Goal: Task Accomplishment & Management: Use online tool/utility

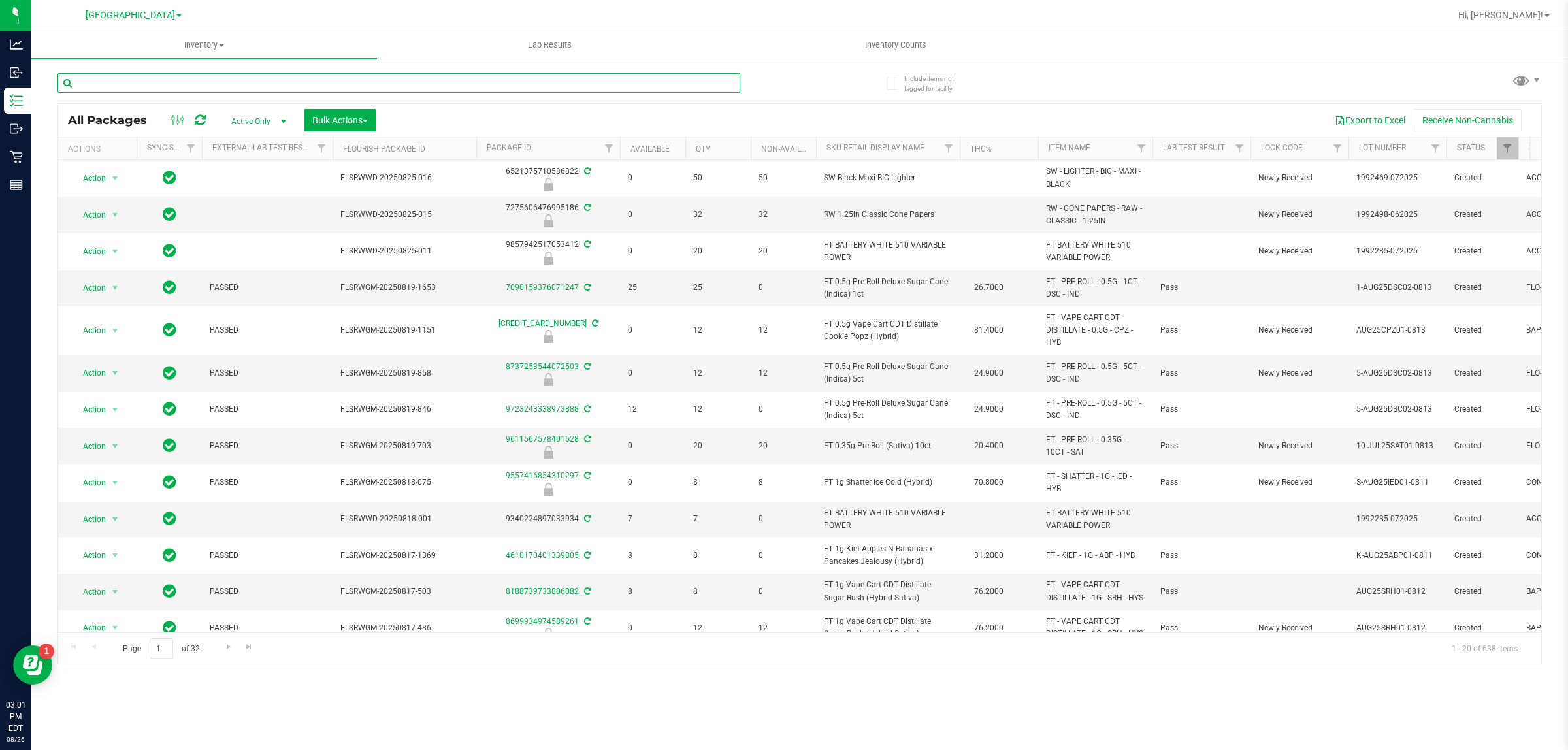
click at [527, 82] on input "text" at bounding box center [399, 82] width 682 height 19
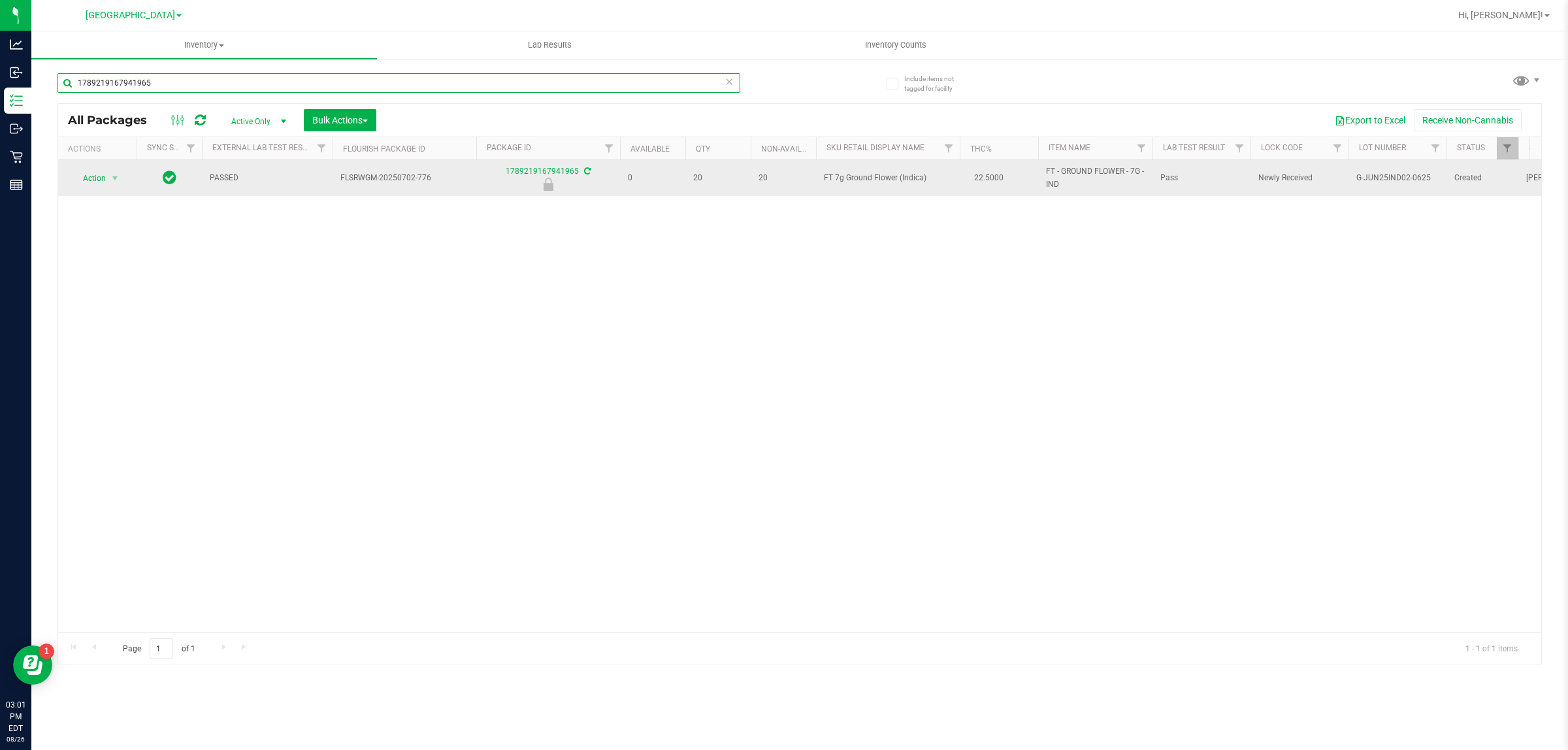
type input "1789219167941965"
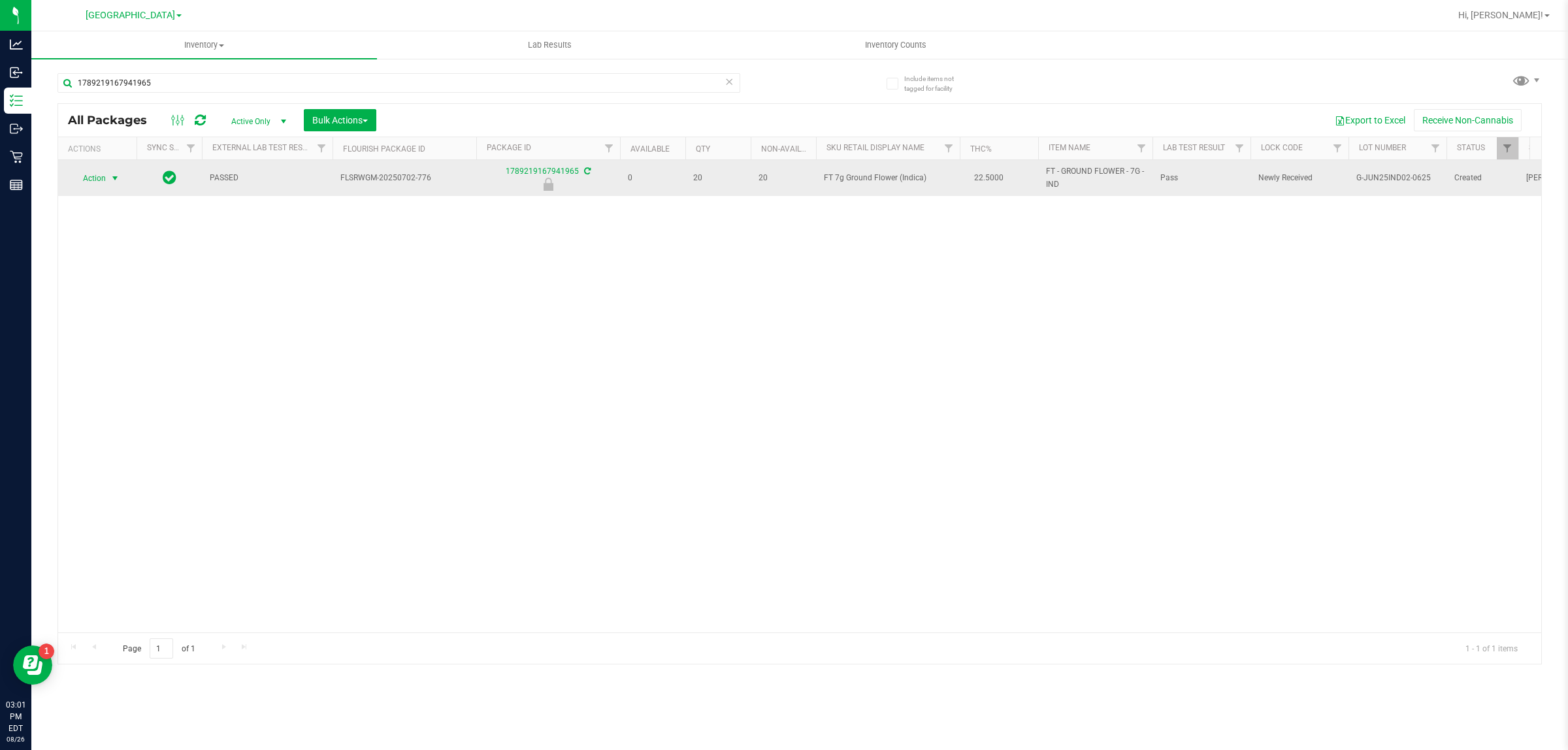
click at [93, 172] on span "Action" at bounding box center [88, 178] width 36 height 18
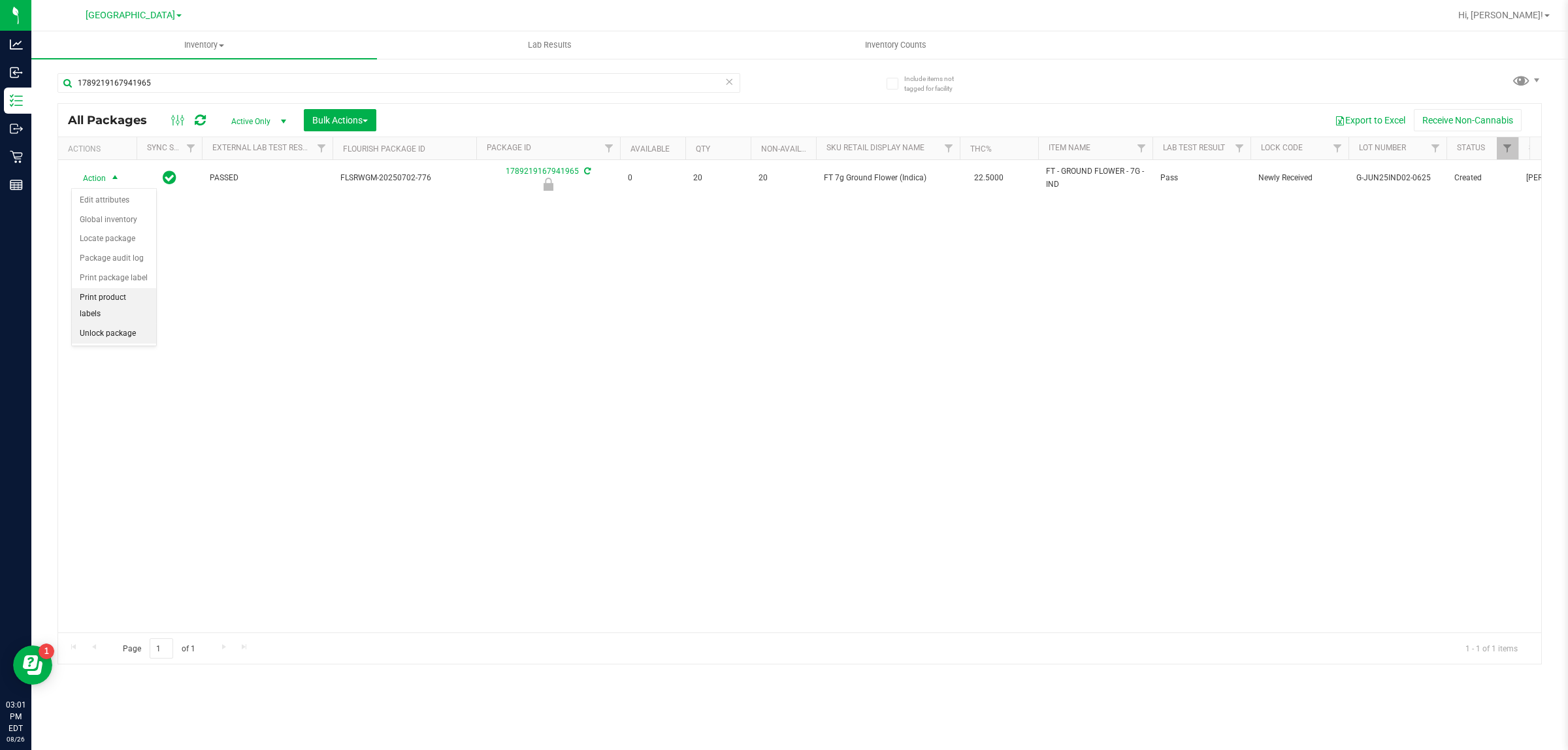
click at [119, 324] on li "Unlock package" at bounding box center [114, 333] width 84 height 19
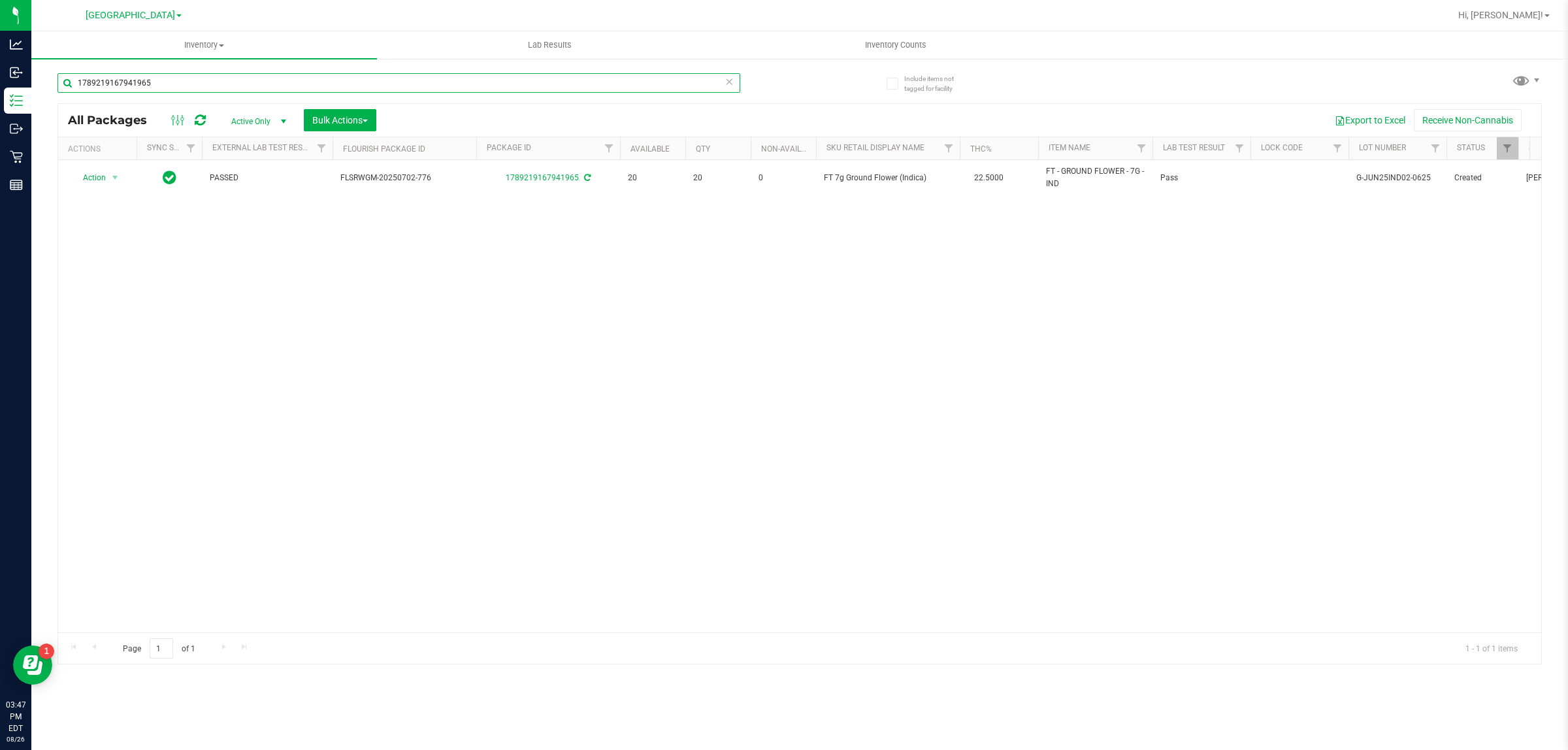
click at [412, 88] on input "1789219167941965" at bounding box center [399, 82] width 682 height 19
click at [433, 90] on input "7086637828842589" at bounding box center [399, 82] width 682 height 19
click at [432, 90] on input "7086637828842589" at bounding box center [399, 82] width 682 height 19
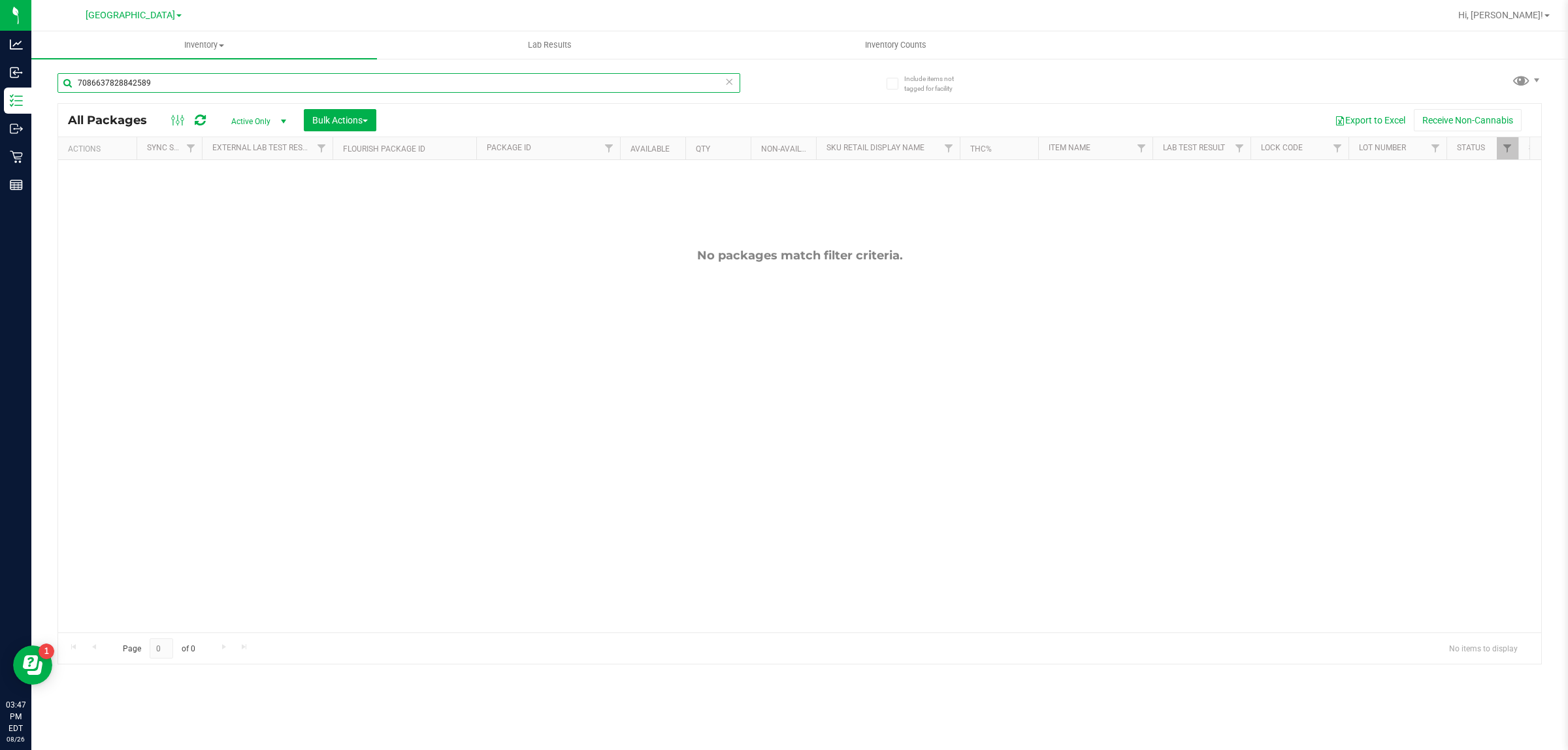
click at [432, 90] on input "7086637828842589" at bounding box center [399, 82] width 682 height 19
click at [440, 84] on input "4578693604451687" at bounding box center [399, 82] width 682 height 19
click at [436, 82] on input "4578693604451687" at bounding box center [399, 82] width 682 height 19
click at [435, 80] on input "4578693604451687" at bounding box center [399, 82] width 682 height 19
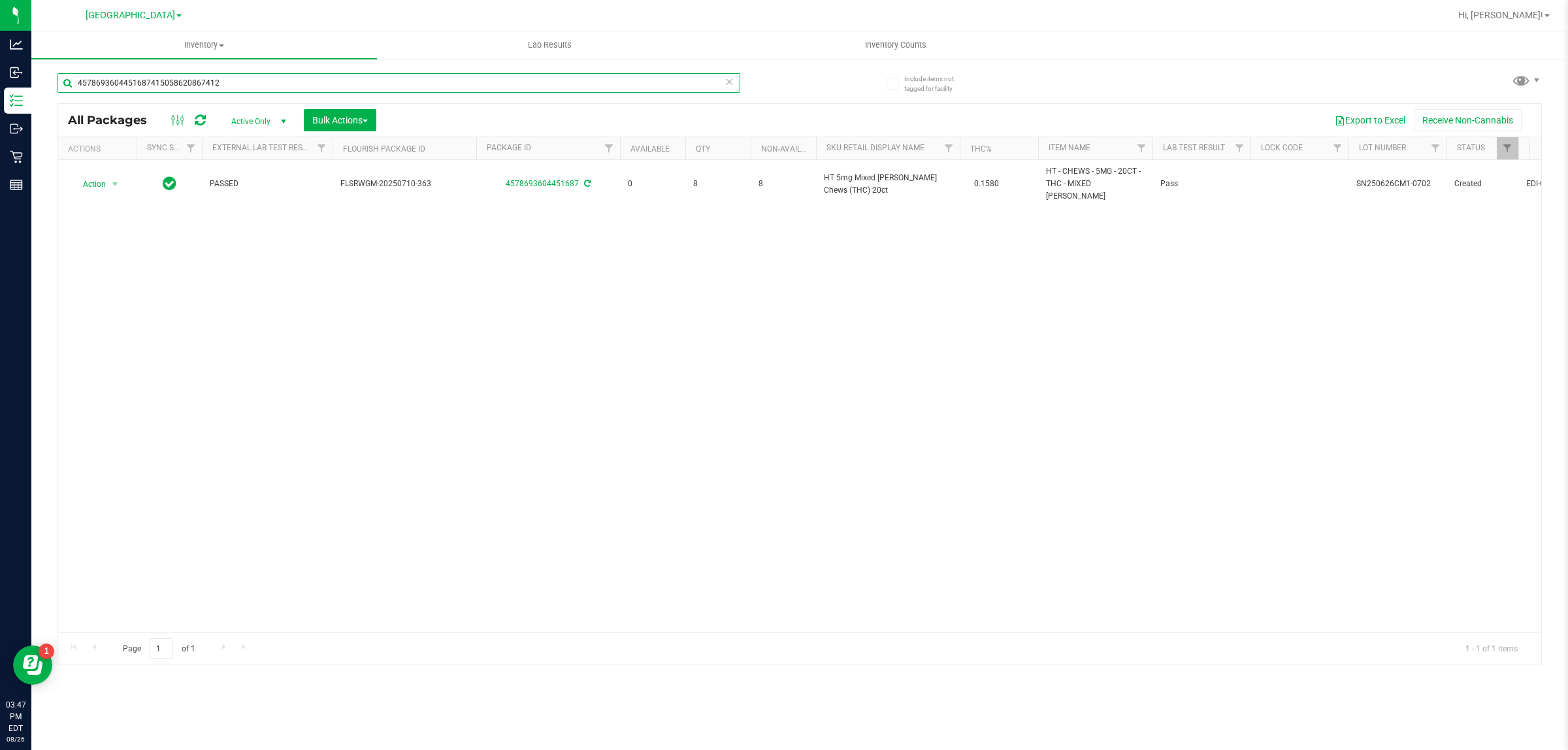
type input "45786936044516874150586208674126"
click at [290, 90] on input "45786936044516874150586208674126" at bounding box center [399, 82] width 682 height 19
click at [286, 90] on input "45786936044516874150586208674126" at bounding box center [399, 82] width 682 height 19
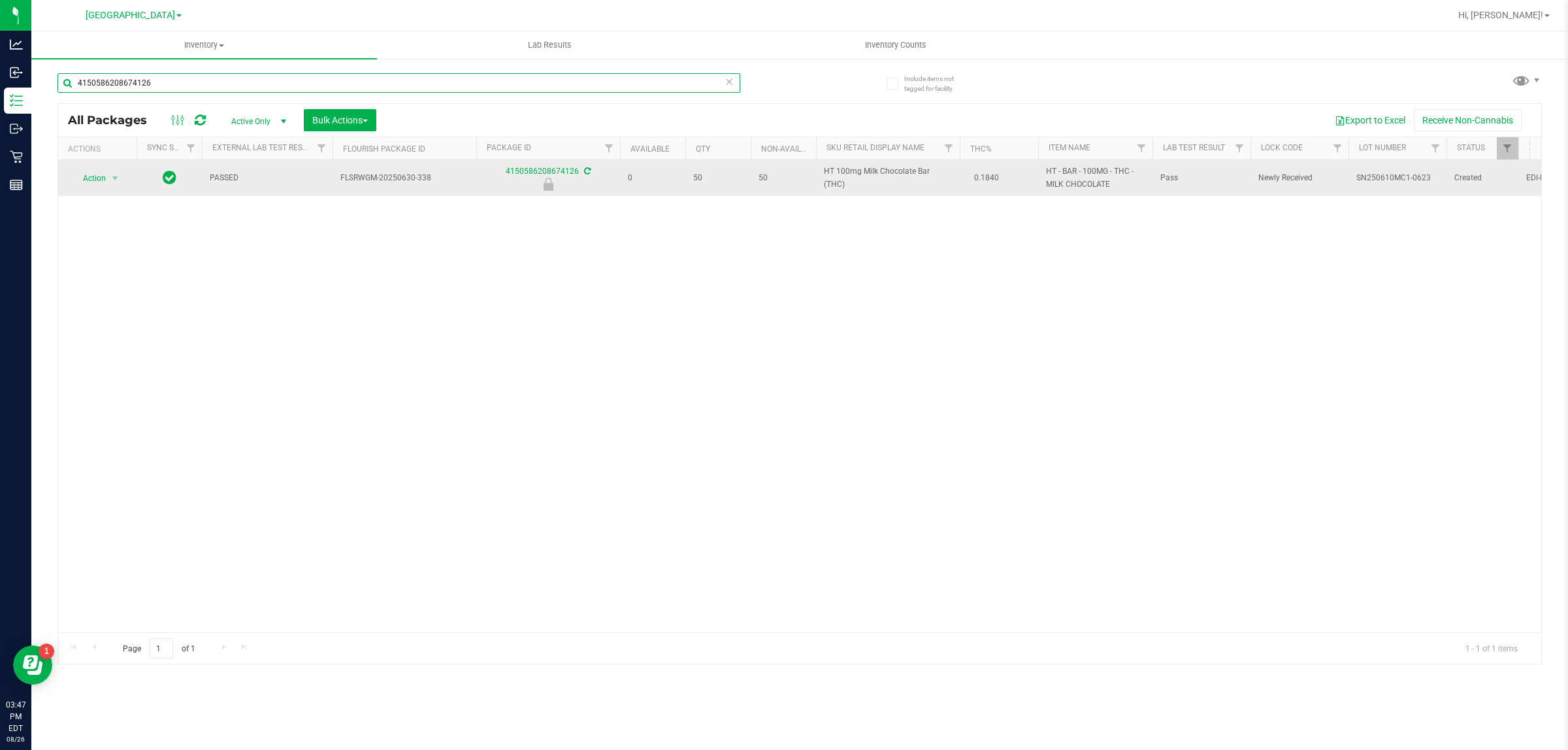
type input "4150586208674126"
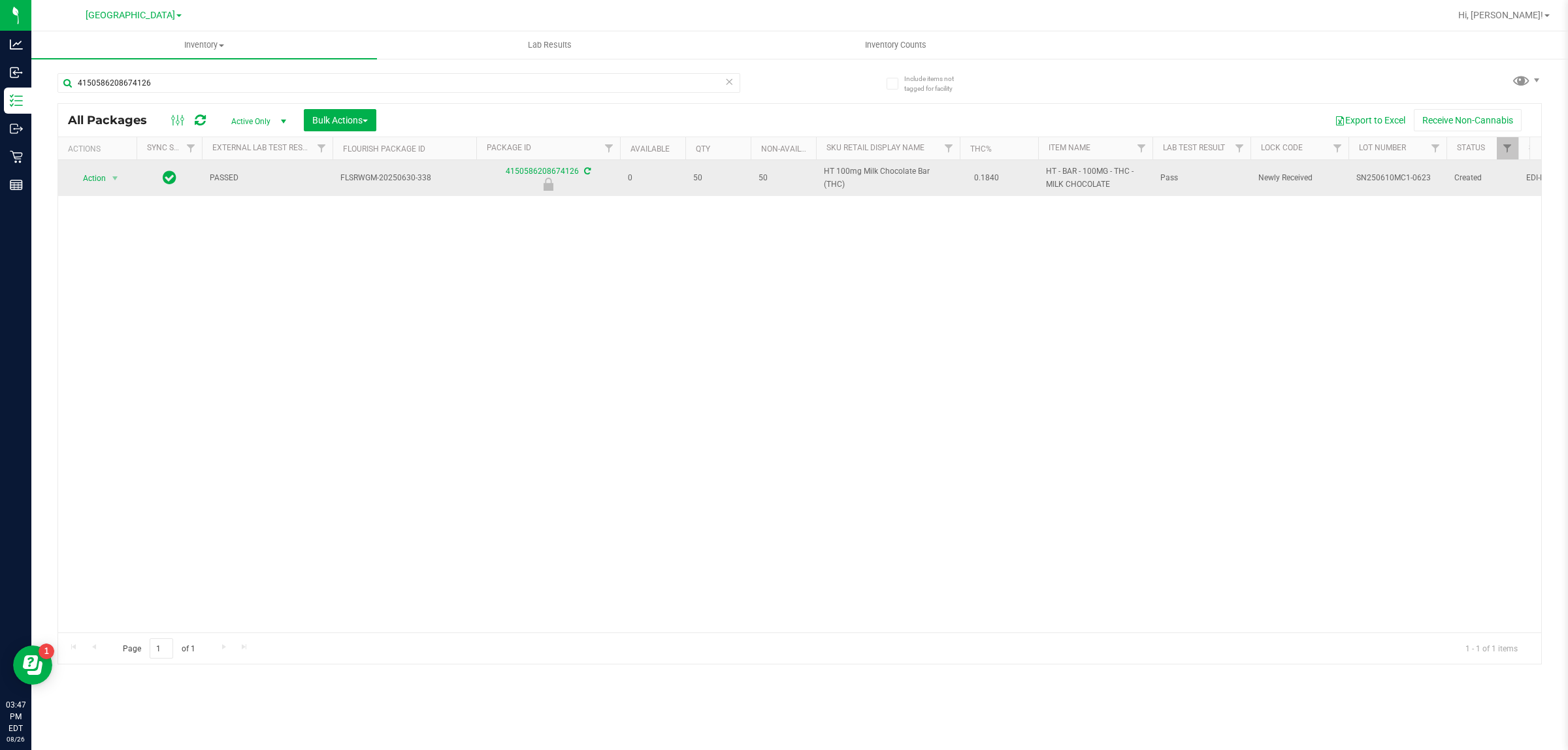
click at [106, 188] on td "Action Action Edit attributes Global inventory Locate package Package audit log…" at bounding box center [97, 178] width 78 height 36
click at [108, 178] on span "select" at bounding box center [115, 178] width 16 height 18
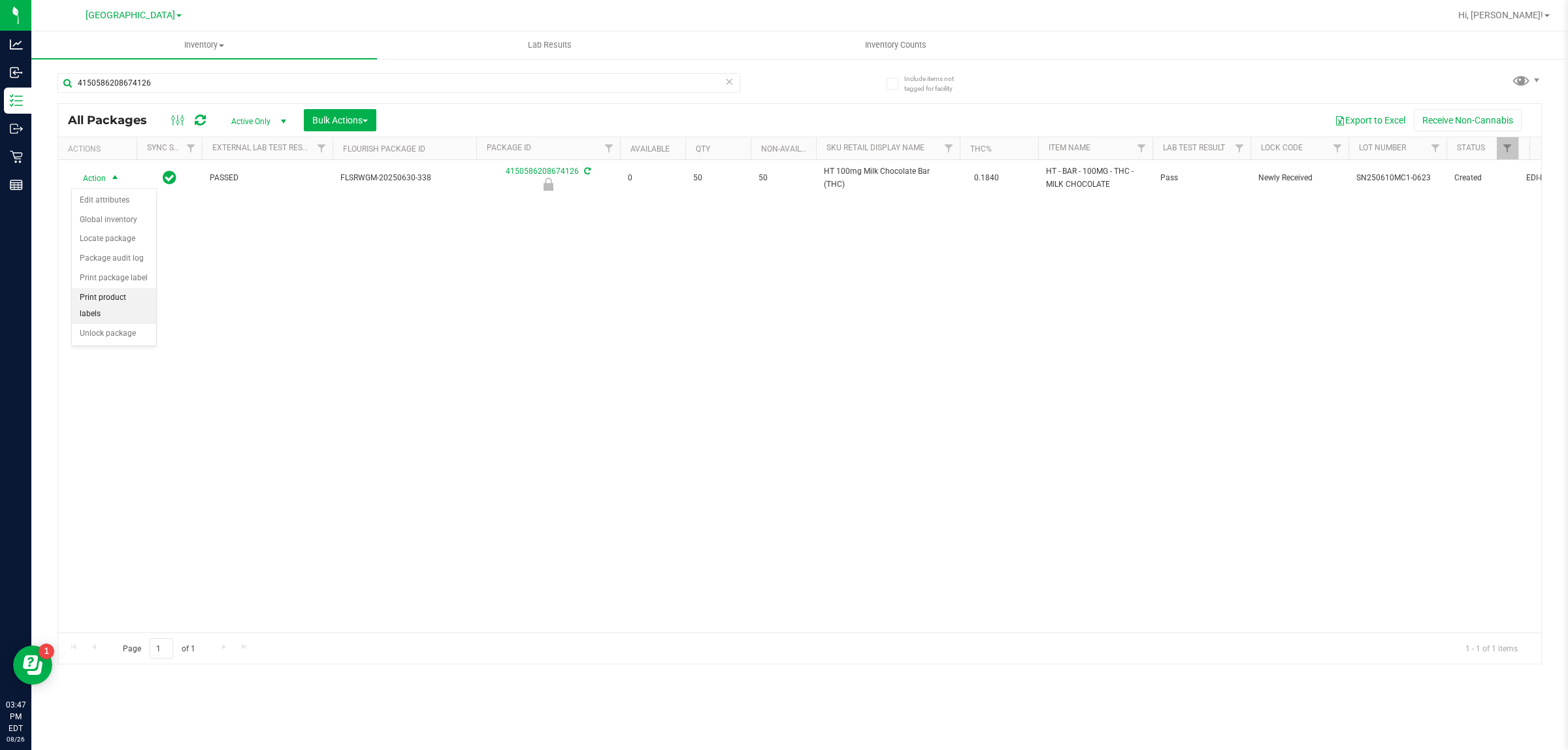
click at [126, 330] on div "Action Edit attributes Global inventory Locate package Package audit log Print …" at bounding box center [114, 267] width 86 height 159
click at [125, 307] on li "Print product labels" at bounding box center [114, 306] width 84 height 36
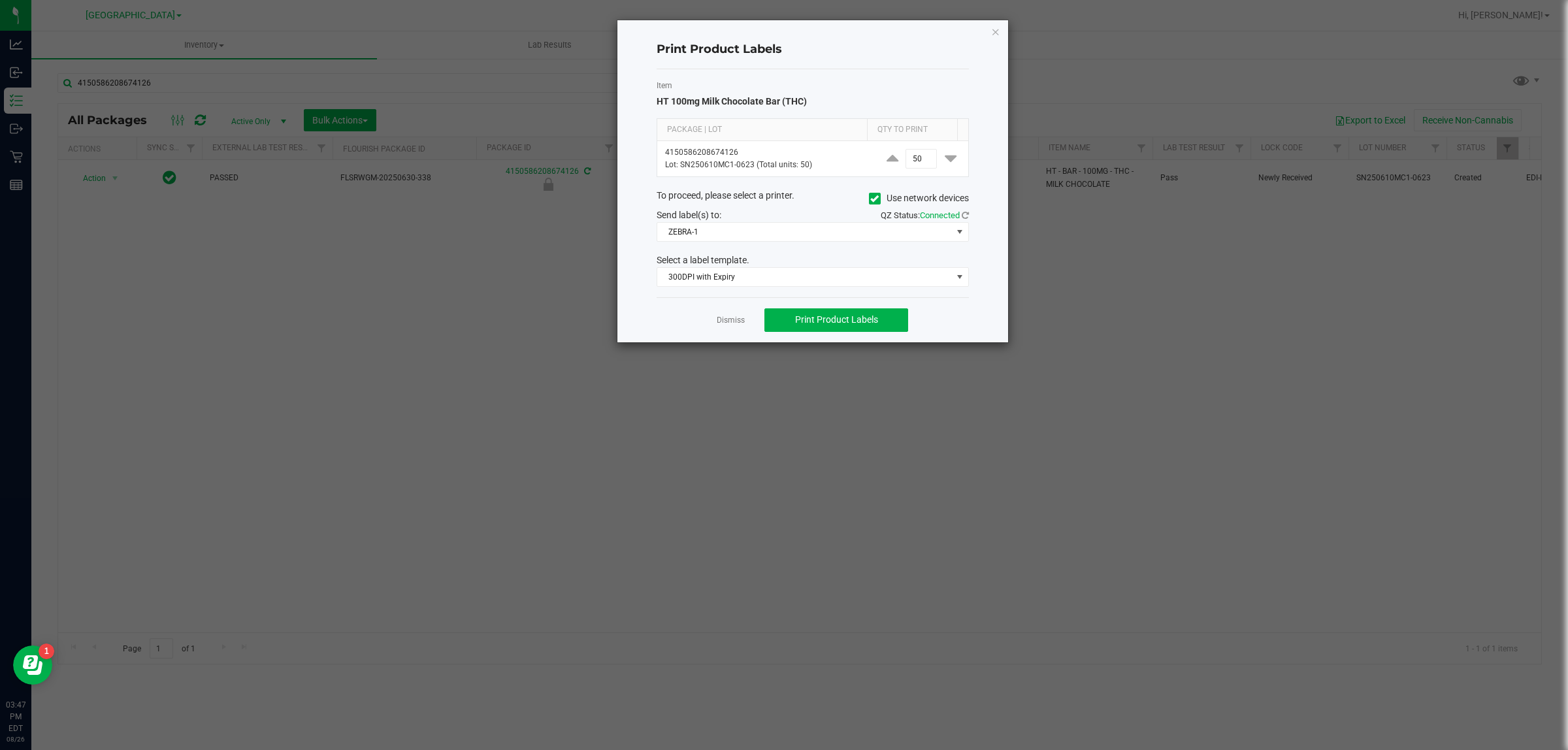
click at [991, 35] on icon "button" at bounding box center [996, 31] width 9 height 15
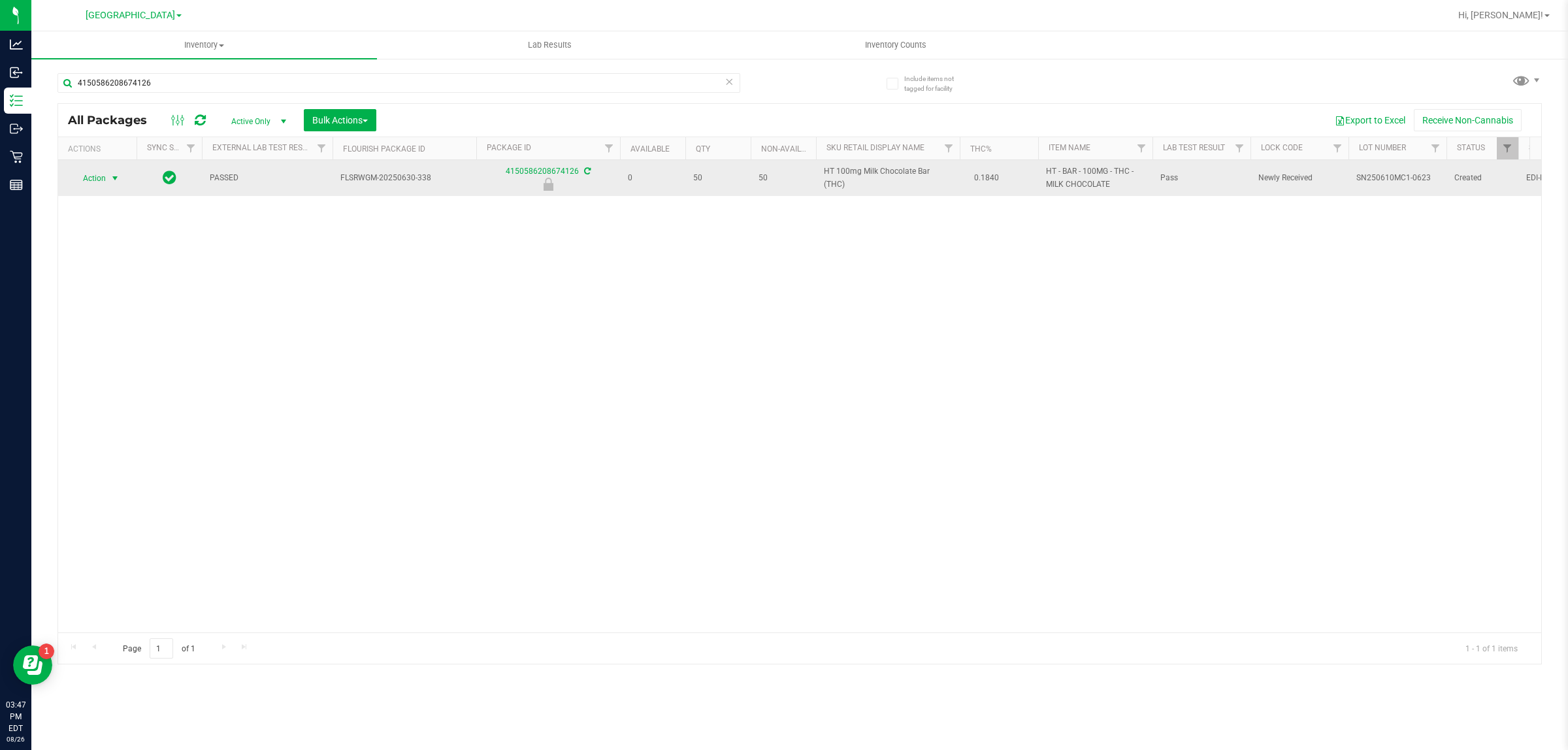
click at [115, 181] on span "select" at bounding box center [115, 178] width 11 height 11
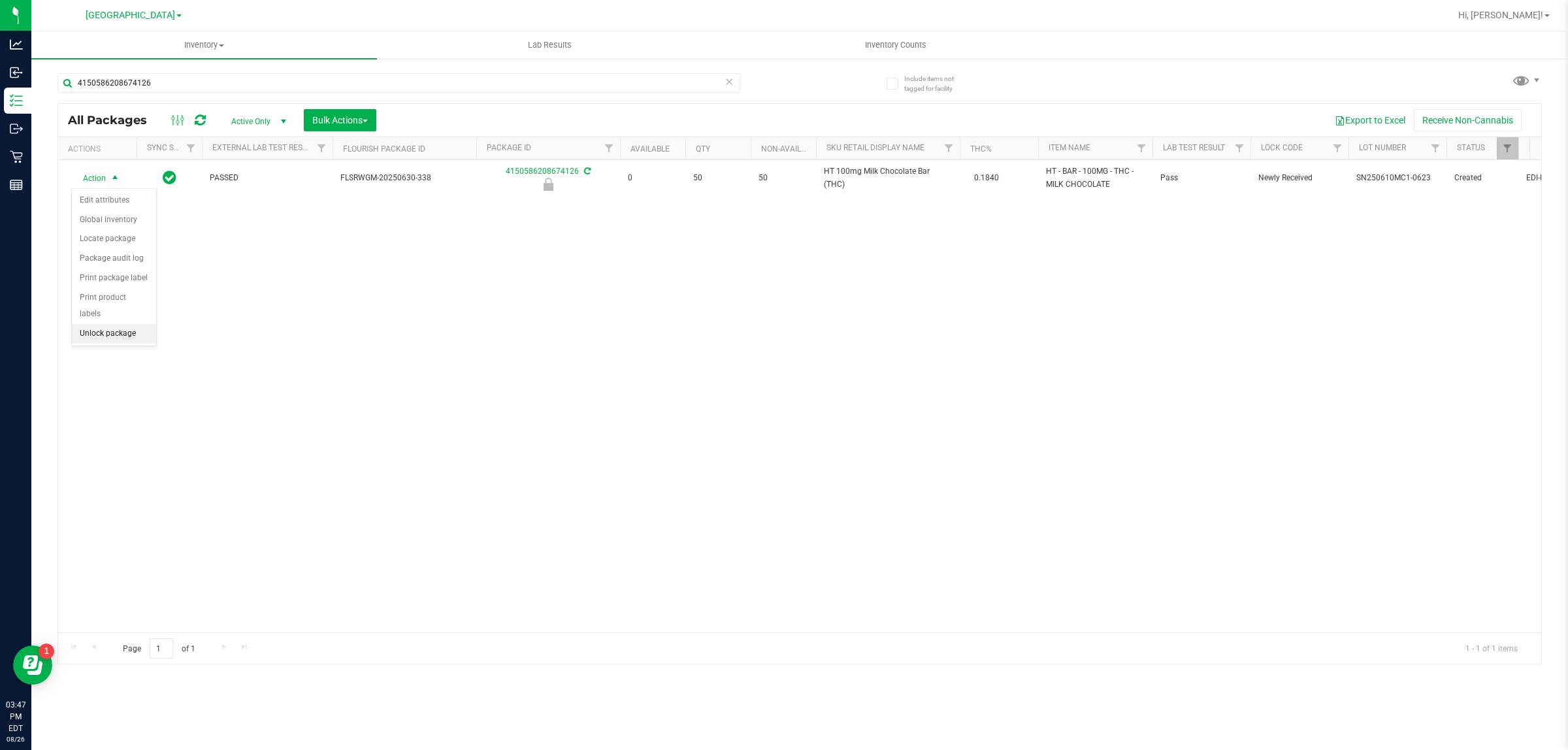
click at [135, 324] on li "Unlock package" at bounding box center [114, 333] width 84 height 19
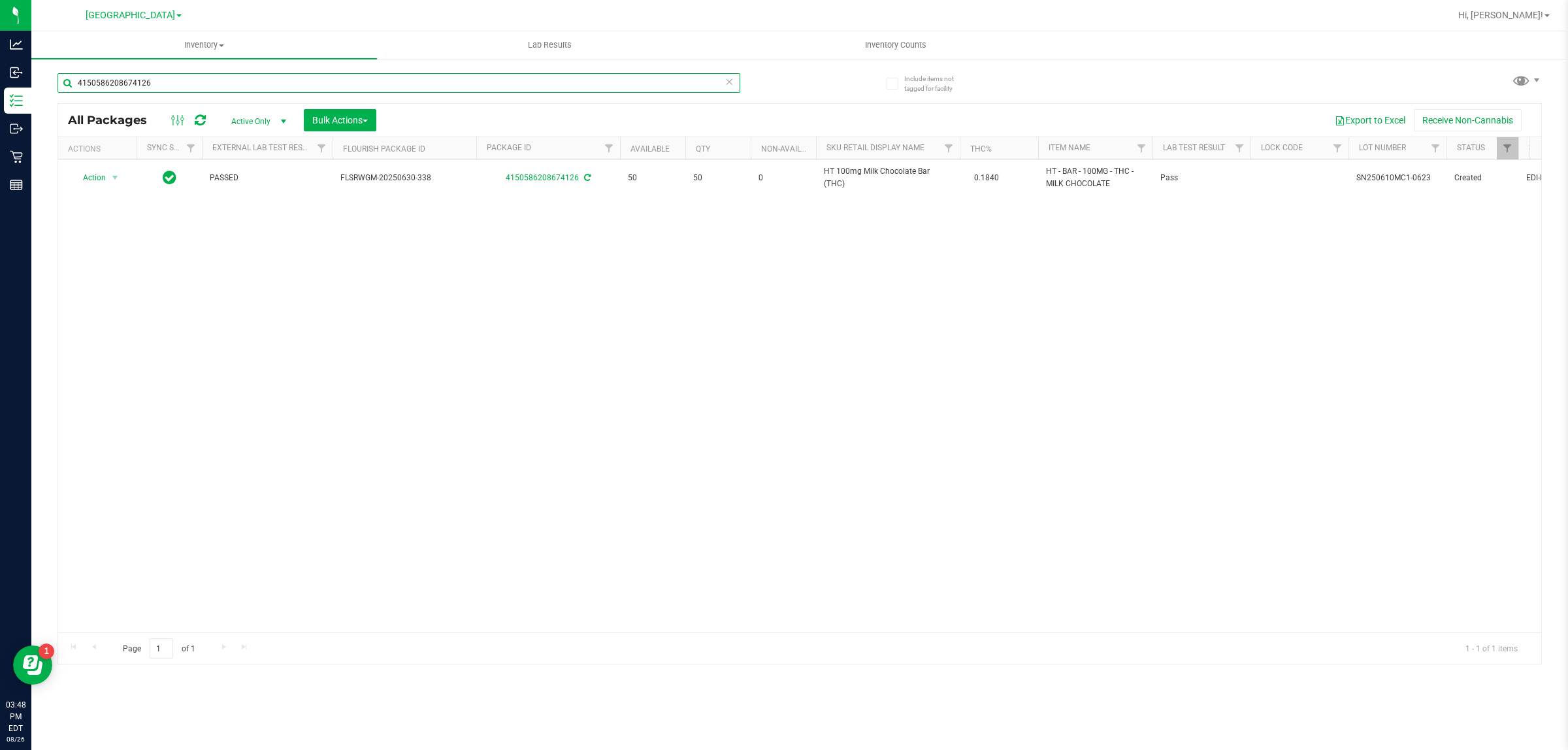
click at [145, 89] on input "4150586208674126" at bounding box center [399, 82] width 682 height 19
click at [145, 88] on input "4150586208674126" at bounding box center [399, 82] width 682 height 19
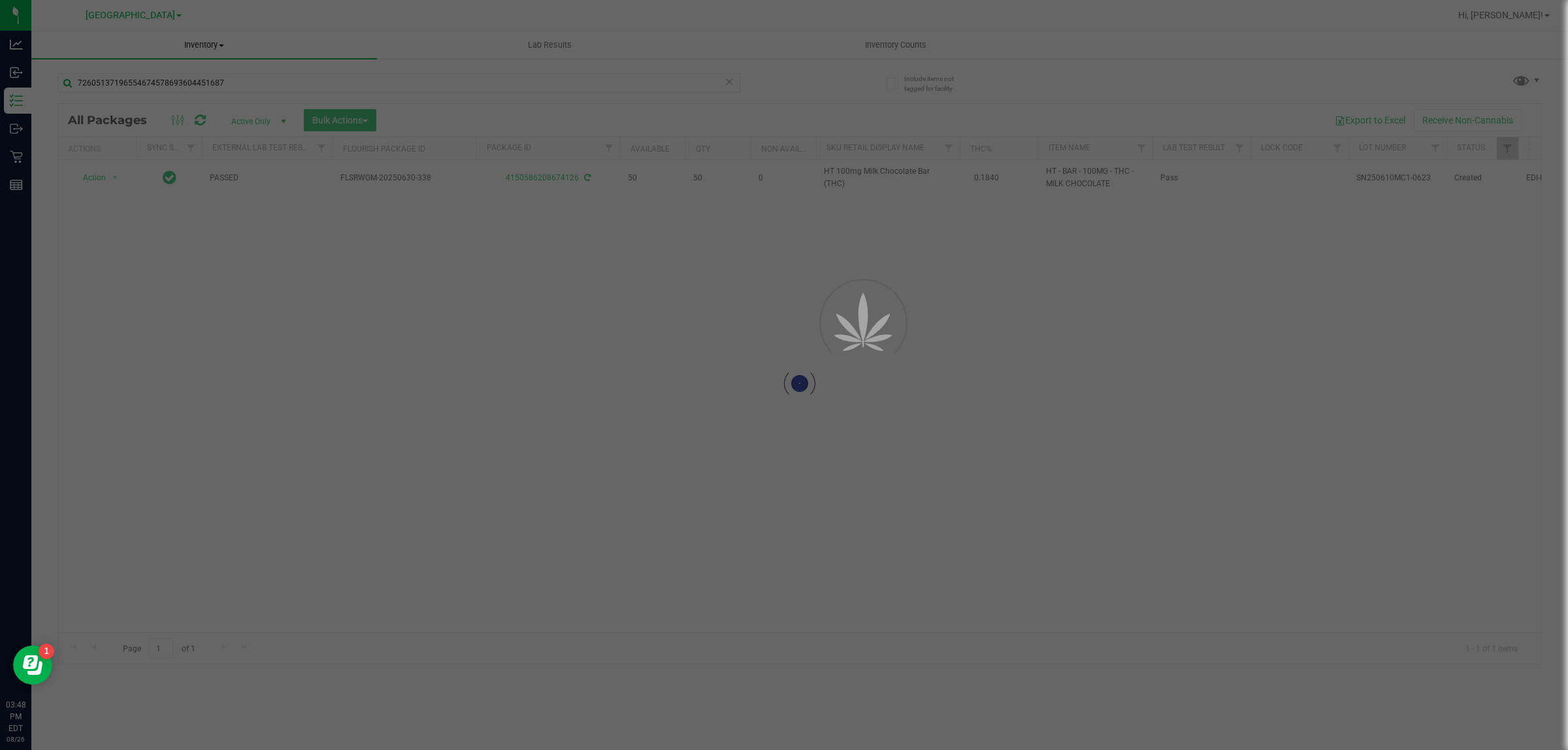
drag, startPoint x: 164, startPoint y: 65, endPoint x: 177, endPoint y: 44, distance: 24.7
click at [170, 58] on inventory "Inventory All packages All inventory Waste log Create inventory Lab Results Inv…" at bounding box center [800, 243] width 1536 height 424
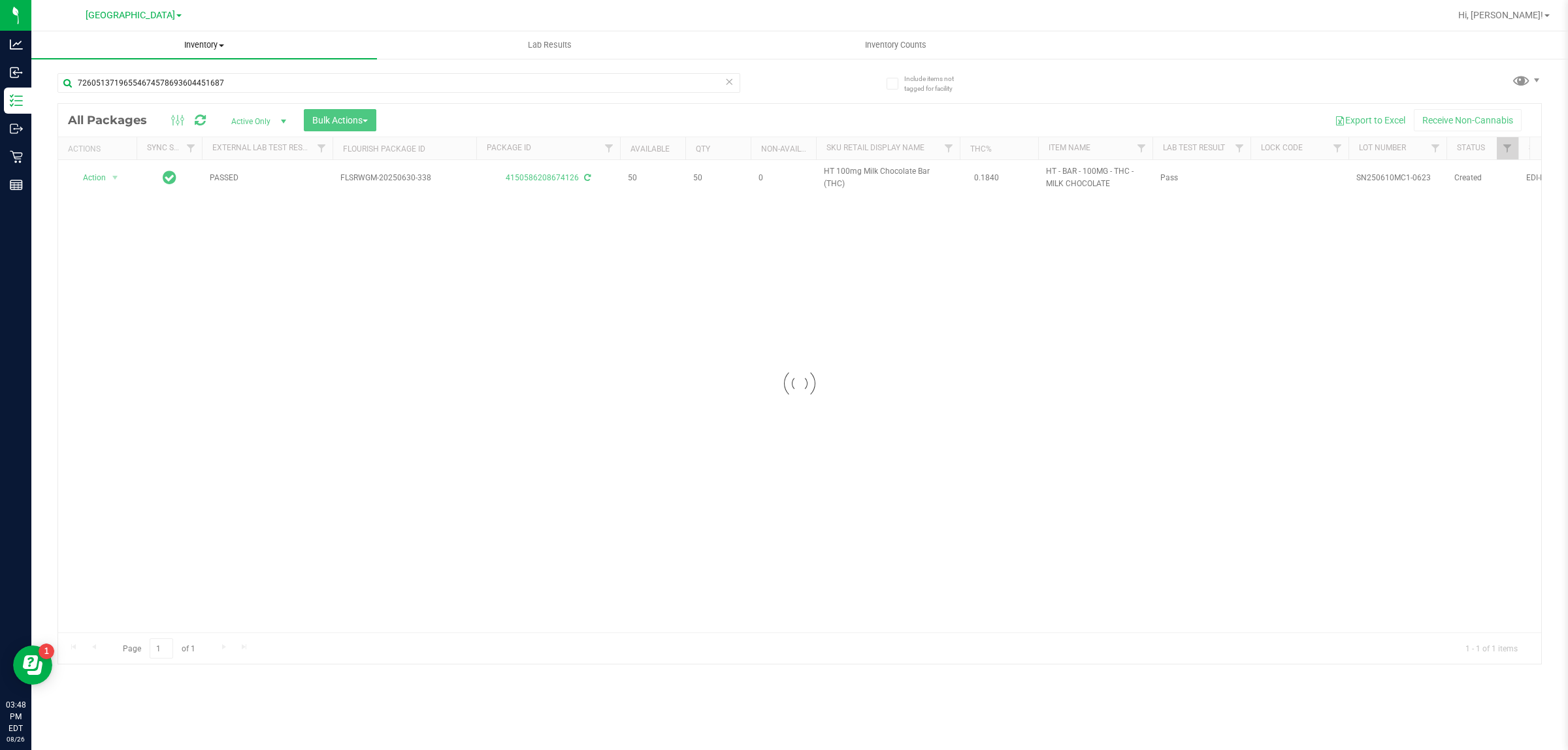
click at [177, 46] on span "Inventory" at bounding box center [204, 45] width 346 height 12
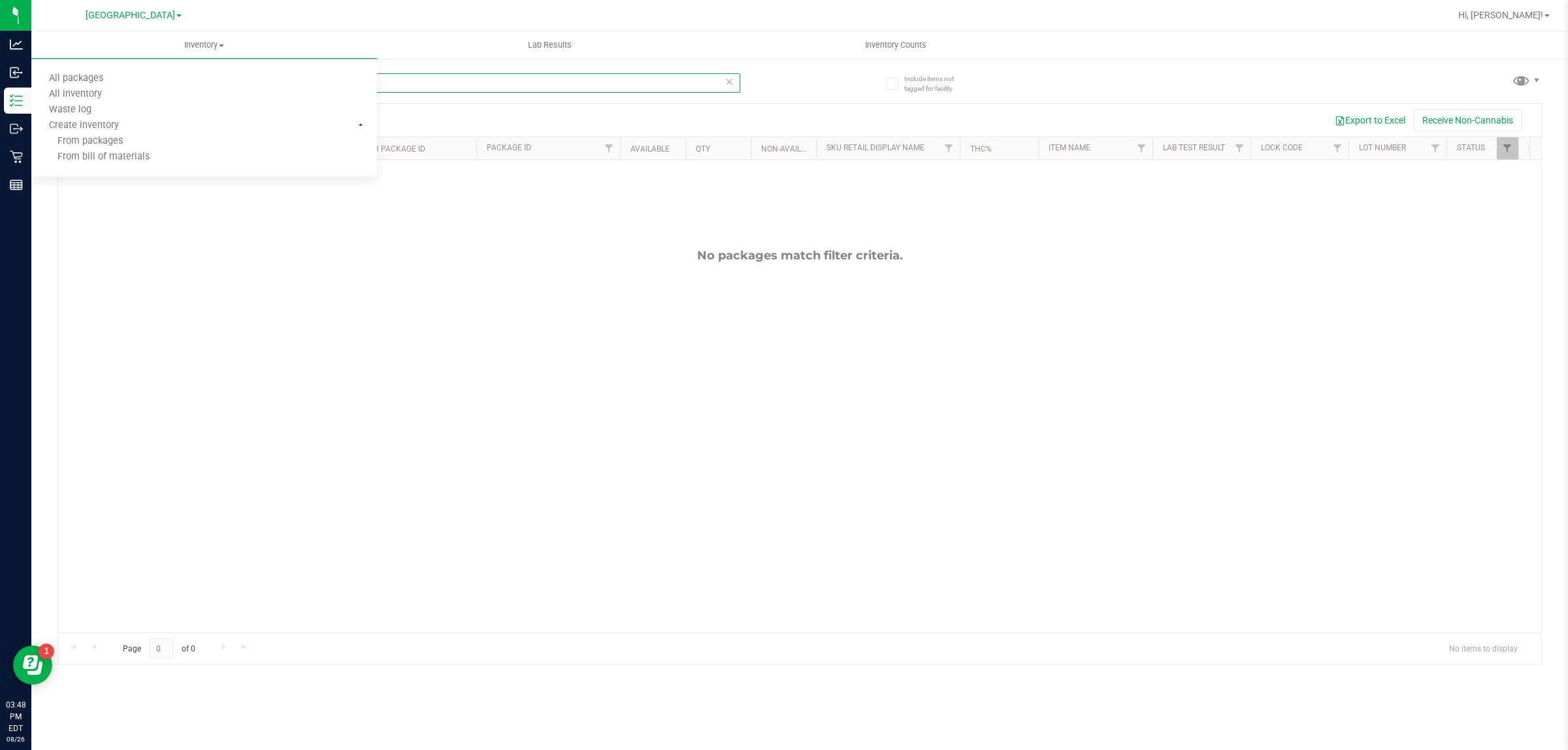
click at [494, 90] on input "72605137196554674578693604451687" at bounding box center [399, 82] width 682 height 19
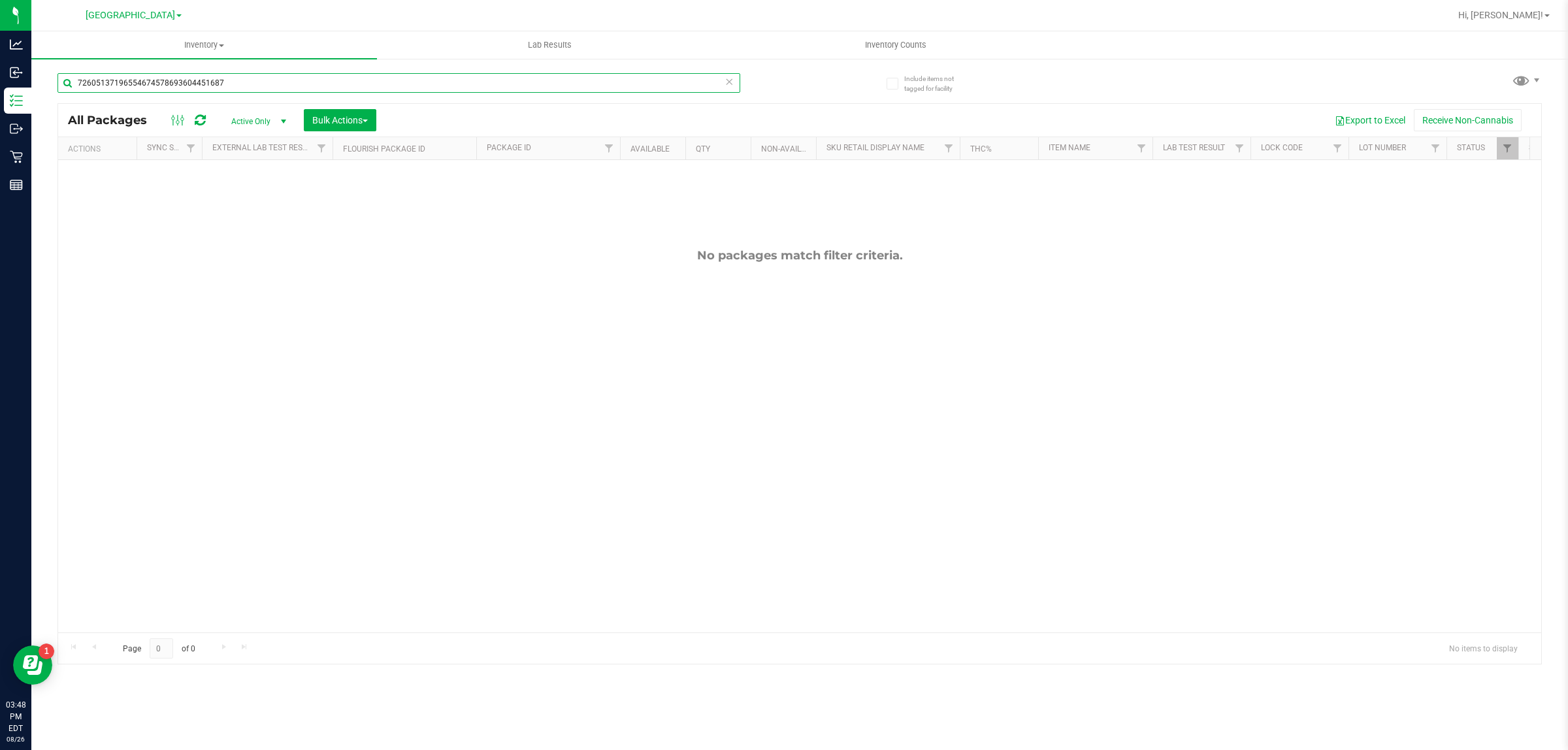
click at [497, 88] on input "72605137196554674578693604451687" at bounding box center [399, 82] width 682 height 19
click at [497, 87] on input "72605137196554674578693604451687" at bounding box center [399, 82] width 682 height 19
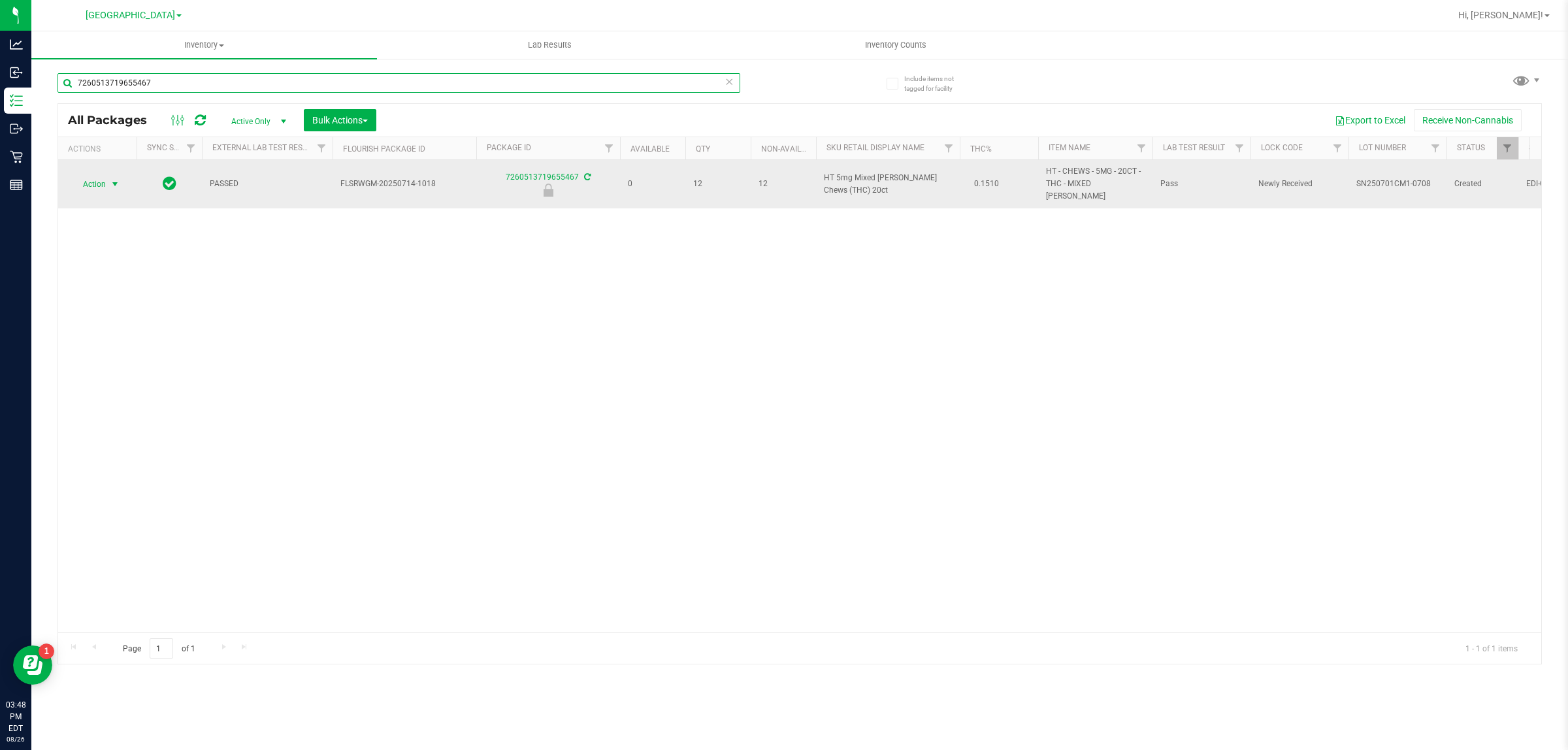
type input "7260513719655467"
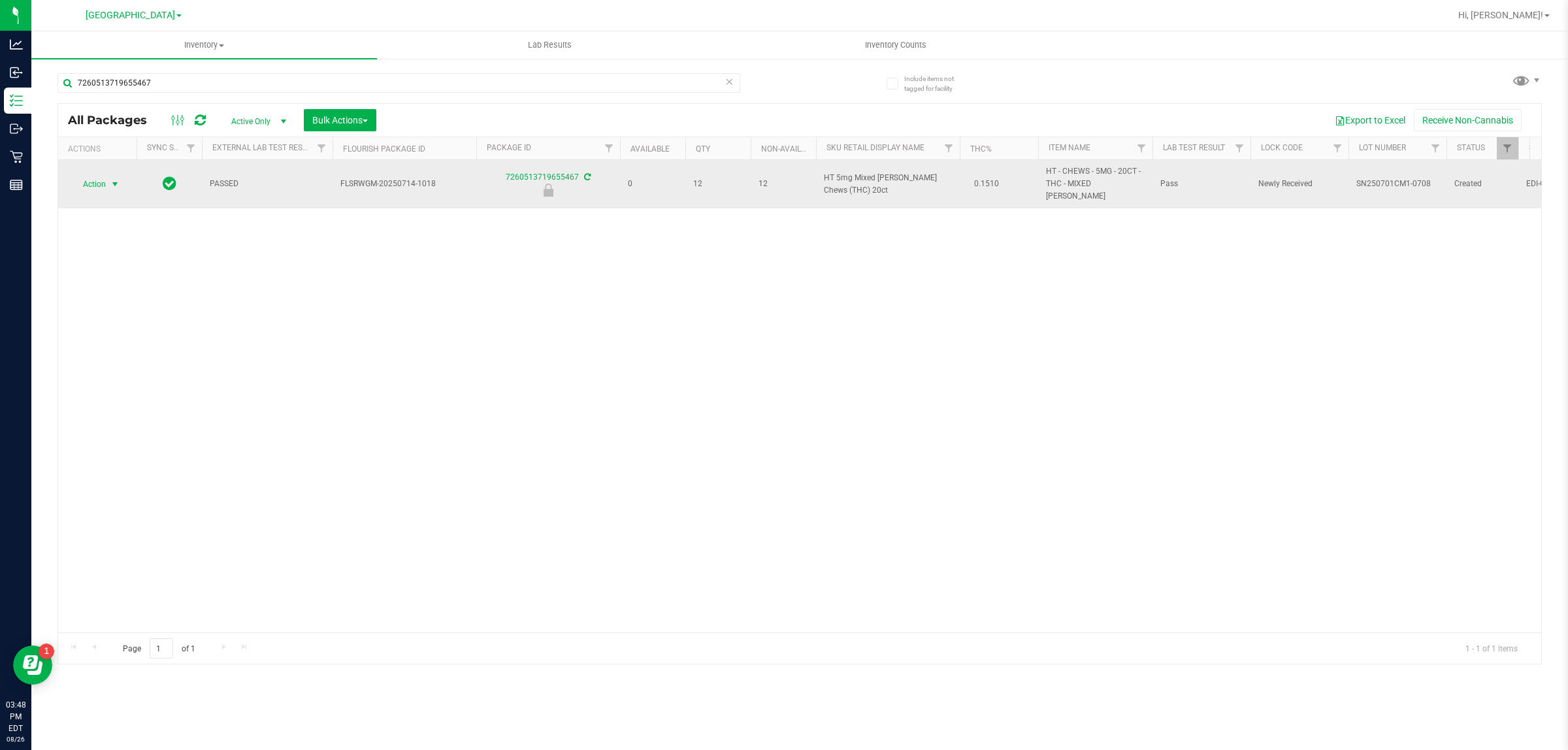
drag, startPoint x: 113, startPoint y: 171, endPoint x: 112, endPoint y: 178, distance: 7.1
click at [113, 175] on span "select" at bounding box center [115, 184] width 16 height 18
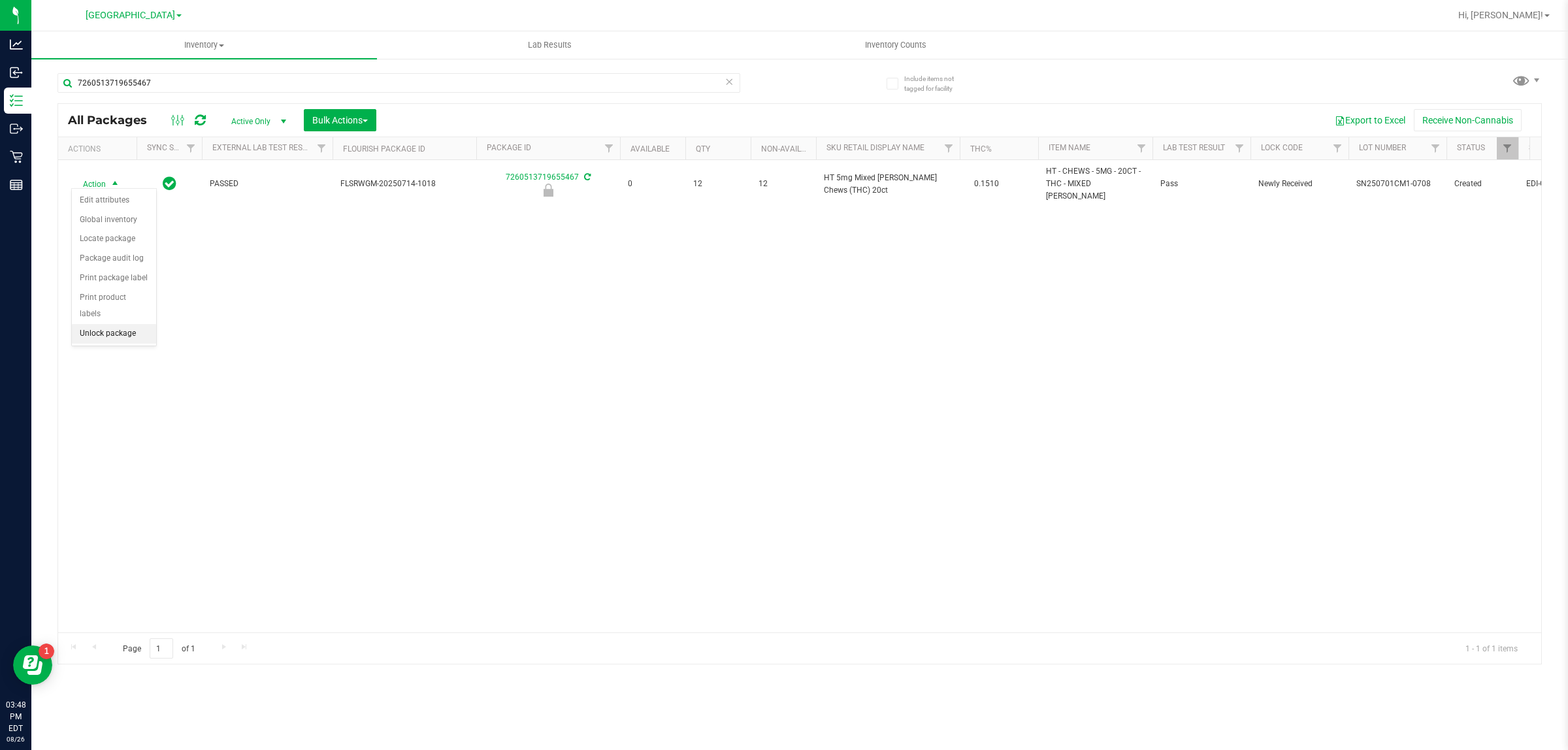
click at [97, 324] on li "Unlock package" at bounding box center [114, 333] width 84 height 19
